Goal: Check status

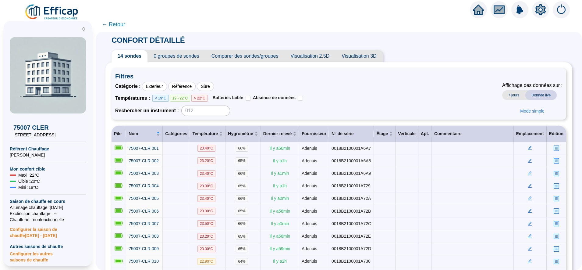
scroll to position [50, 0]
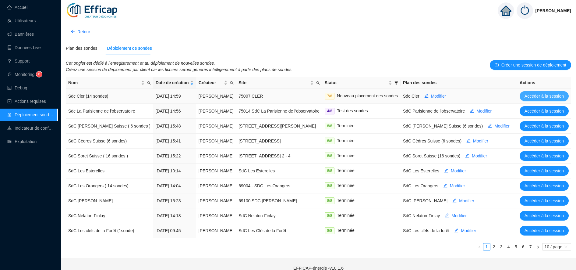
click at [530, 93] on span "Accéder à la session" at bounding box center [543, 96] width 39 height 6
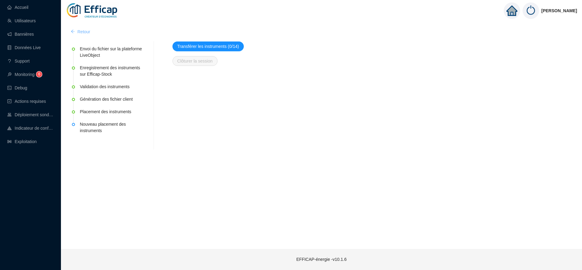
click at [73, 31] on icon "arrow-left" at bounding box center [73, 31] width 4 height 4
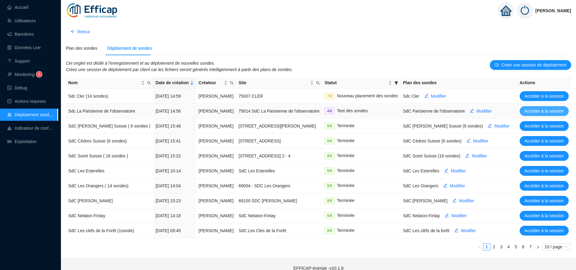
click at [533, 113] on span "Accéder à la session" at bounding box center [543, 111] width 39 height 6
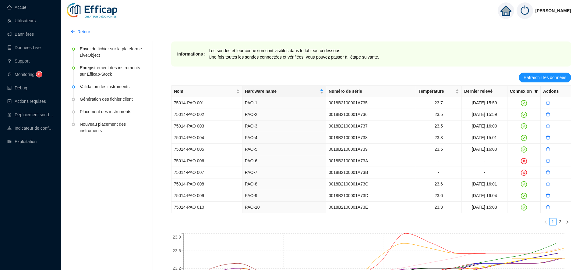
drag, startPoint x: 522, startPoint y: 89, endPoint x: 443, endPoint y: 42, distance: 91.5
click at [443, 42] on div "Informations : Les sondes et leur connexion sont visibles dans le tableau ci-de…" at bounding box center [371, 53] width 400 height 25
click at [534, 91] on icon "filter" at bounding box center [536, 92] width 4 height 4
click at [515, 113] on span "Invalide" at bounding box center [516, 112] width 21 height 5
checkbox input "true"
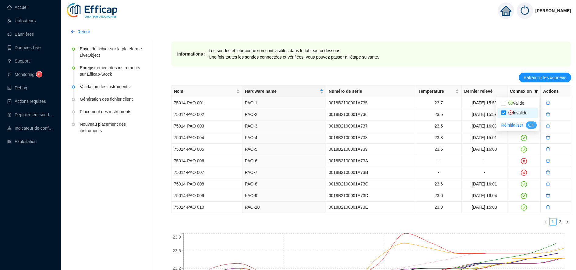
click at [528, 124] on span "OK" at bounding box center [531, 125] width 6 height 6
